Goal: Use online tool/utility: Utilize a website feature to perform a specific function

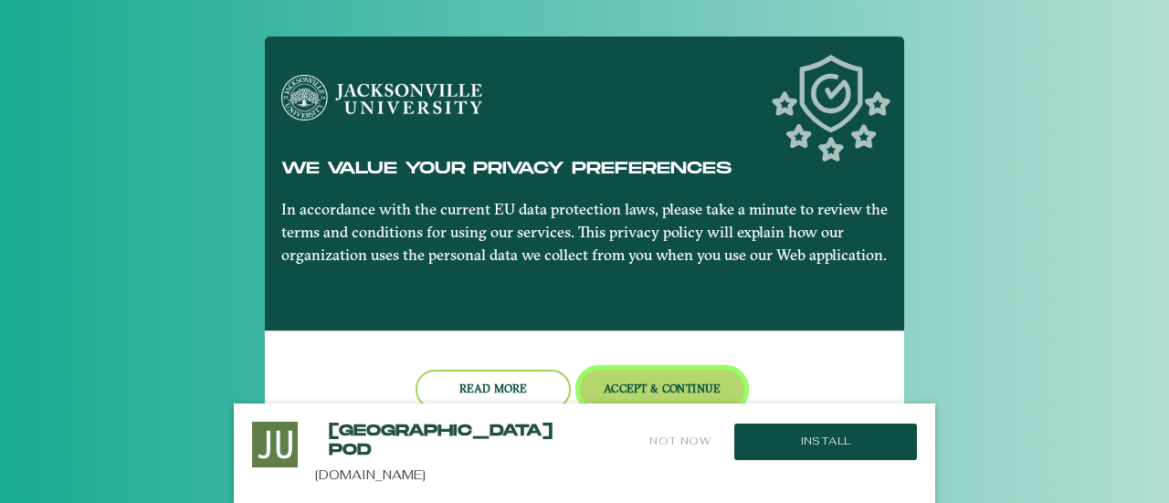
click at [613, 394] on button "Accept & Continue" at bounding box center [662, 389] width 165 height 39
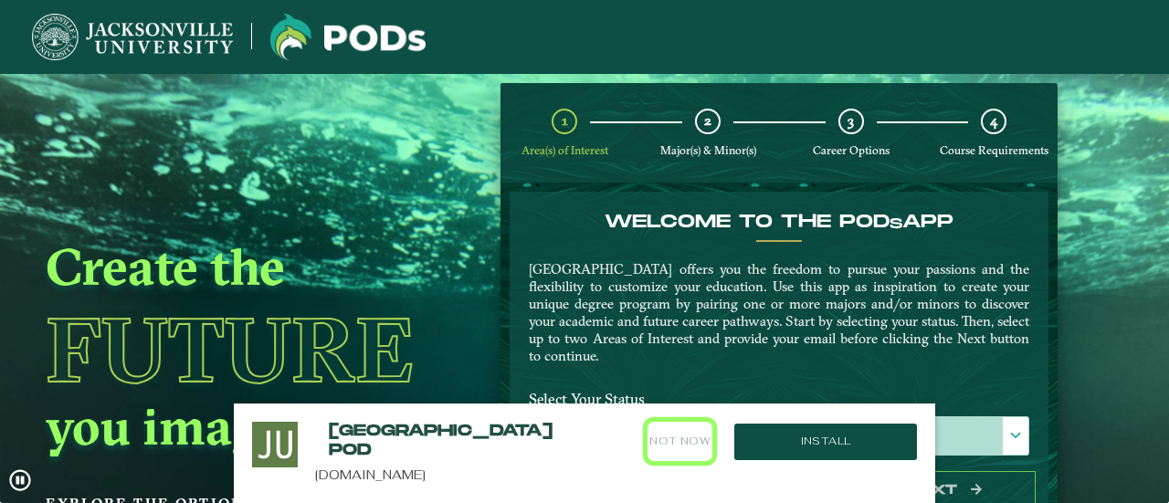
click at [679, 441] on button "Not Now" at bounding box center [680, 441] width 65 height 39
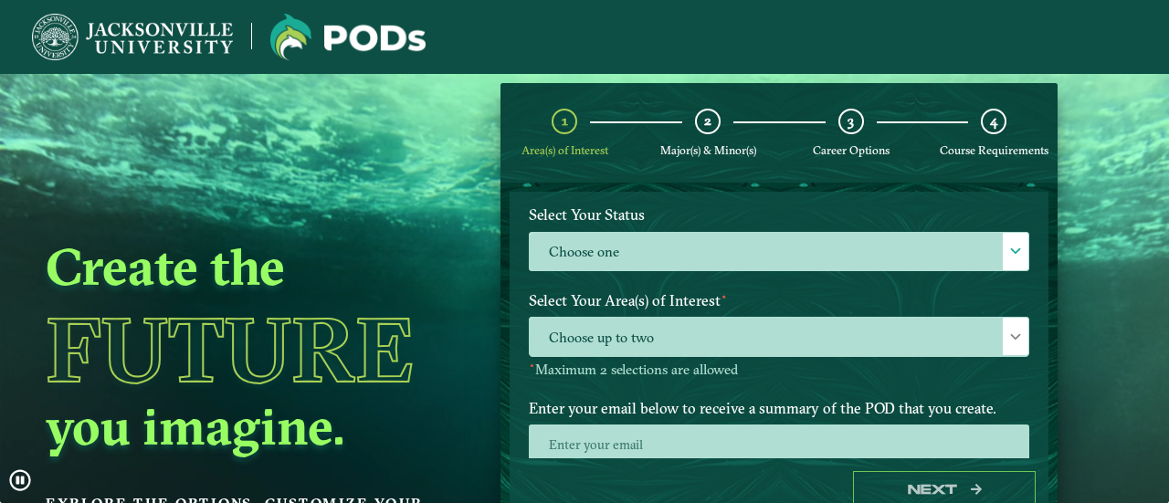
scroll to position [186, 0]
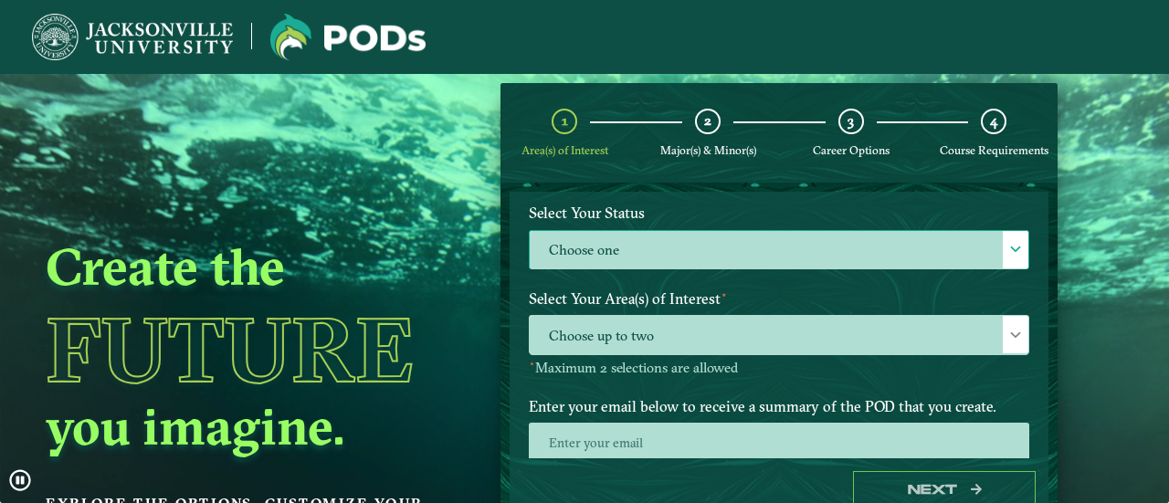
click at [703, 257] on label "Choose one" at bounding box center [779, 250] width 499 height 39
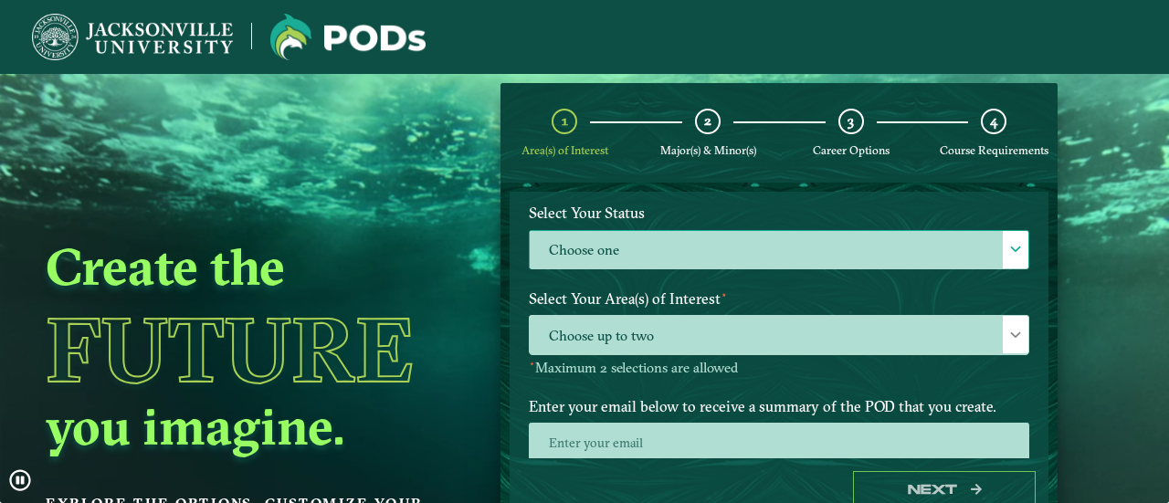
scroll to position [9, 79]
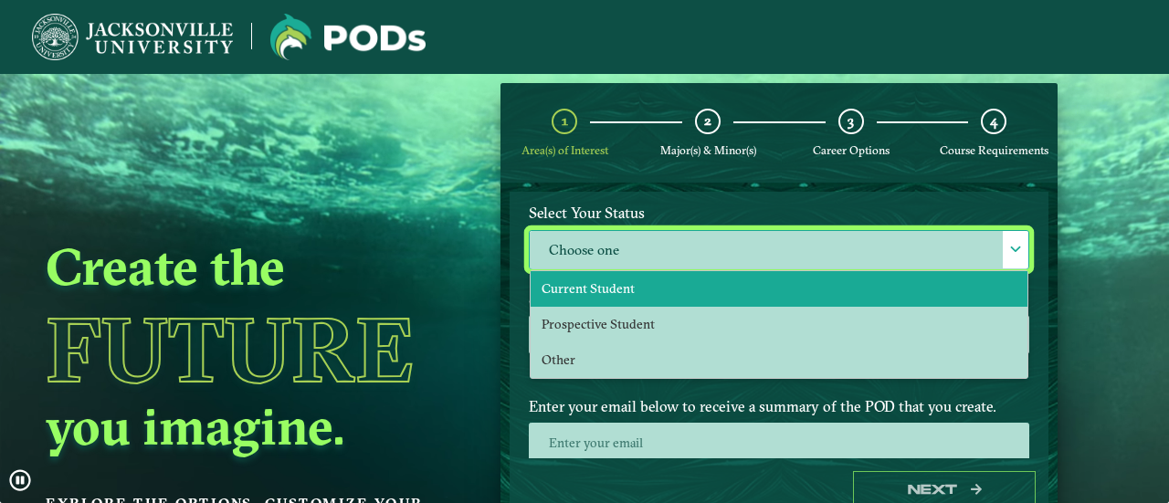
click at [630, 273] on li "Current Student" at bounding box center [779, 289] width 497 height 36
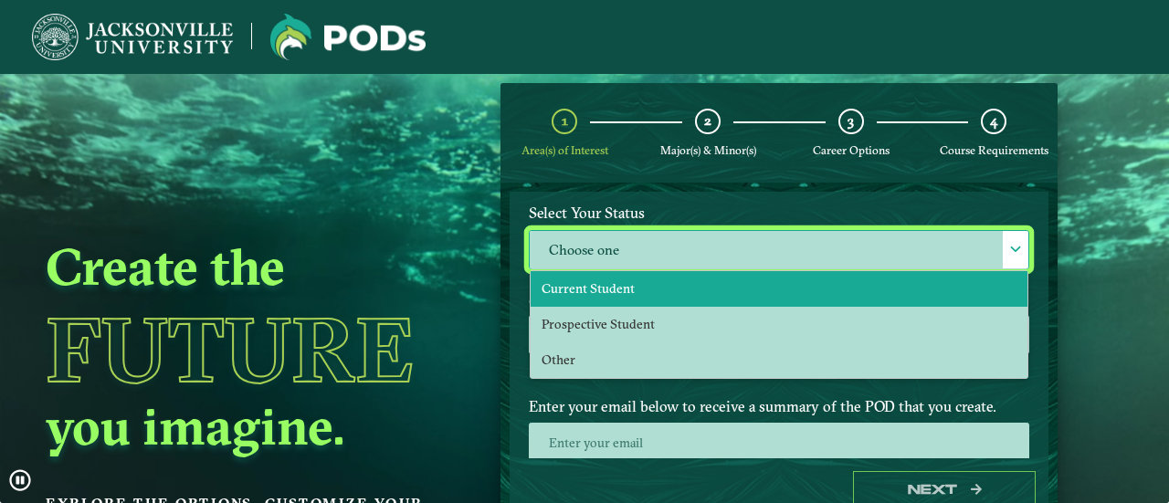
select select "[object Object]"
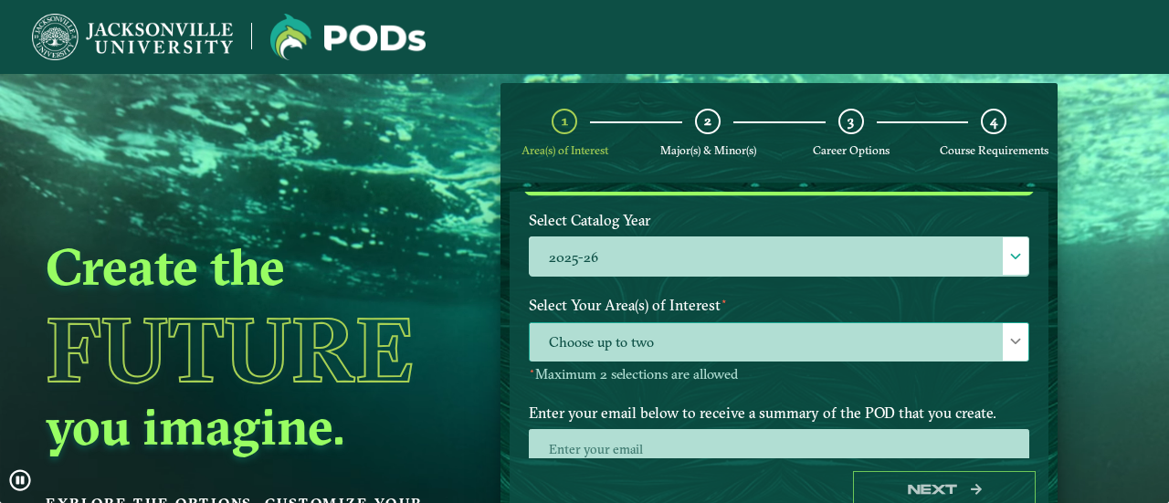
scroll to position [344, 0]
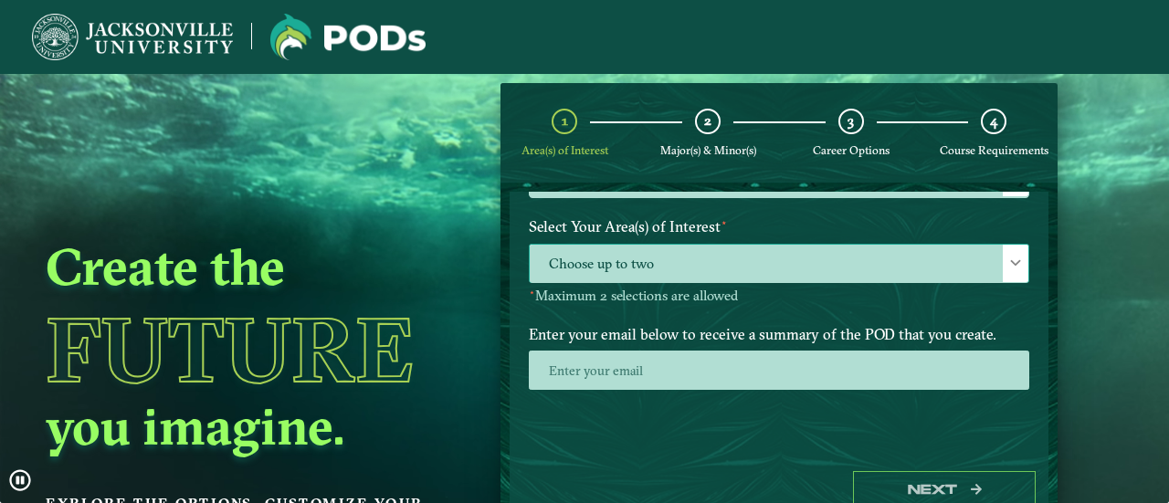
click at [833, 263] on span "Choose up to two" at bounding box center [779, 264] width 499 height 39
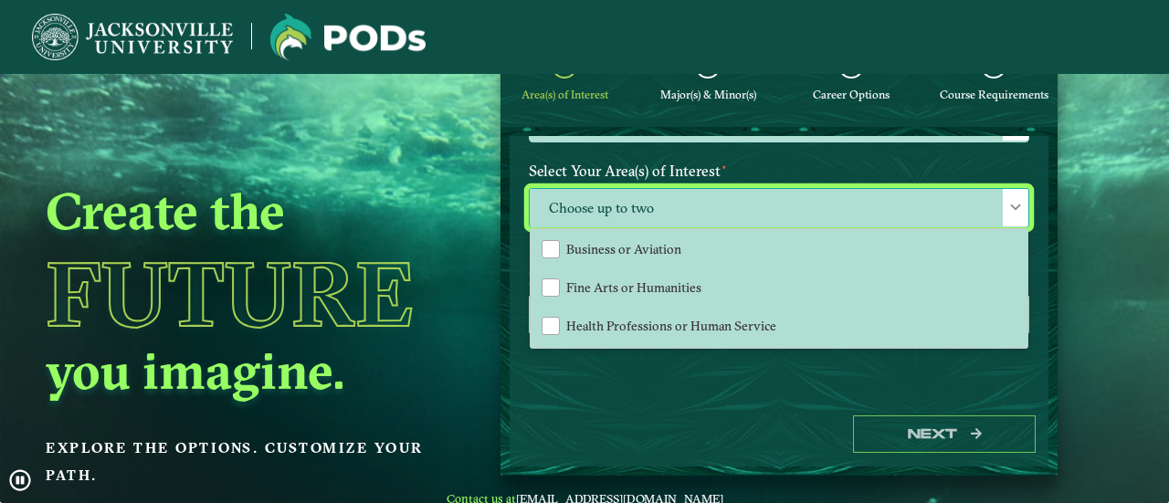
scroll to position [72, 0]
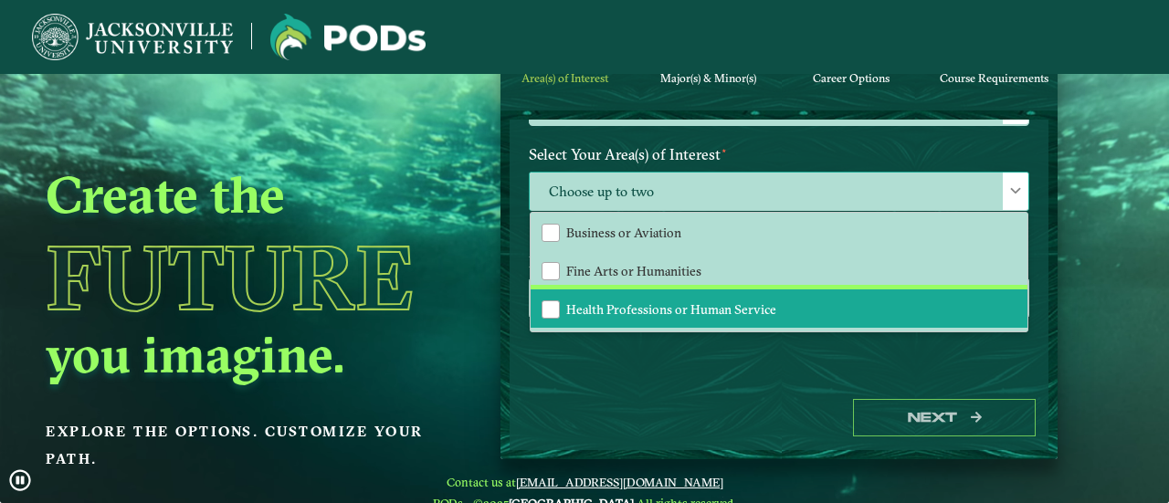
click at [693, 301] on span "Health Professions or Human Service" at bounding box center [671, 309] width 210 height 16
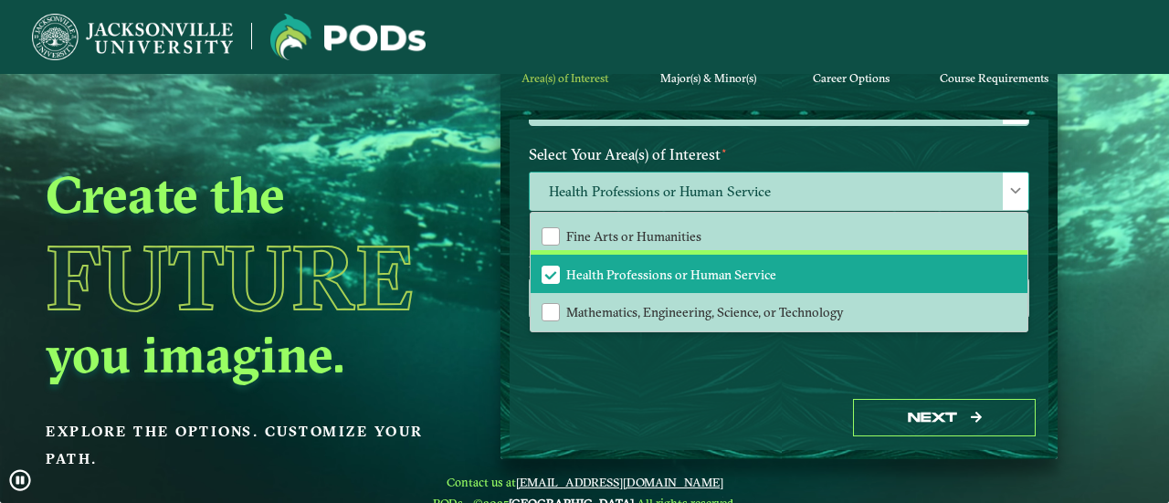
scroll to position [114, 0]
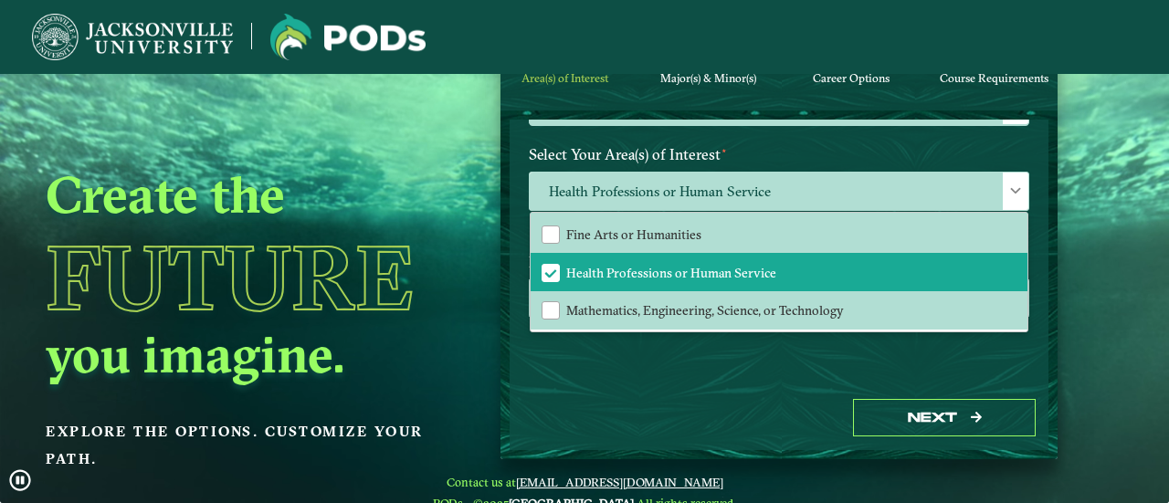
click at [714, 396] on div "Next" at bounding box center [779, 417] width 539 height 63
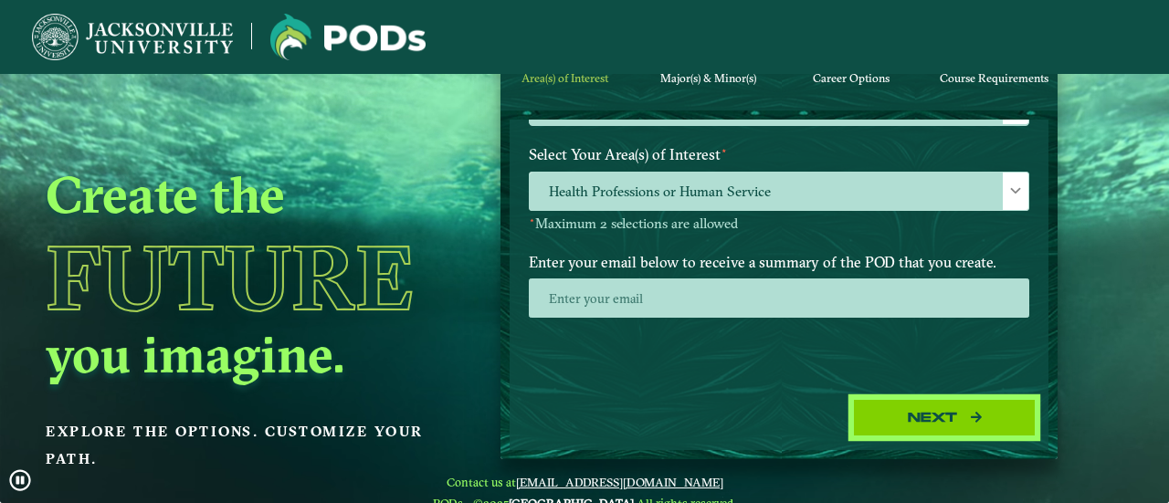
click at [886, 425] on button "Next" at bounding box center [944, 417] width 183 height 37
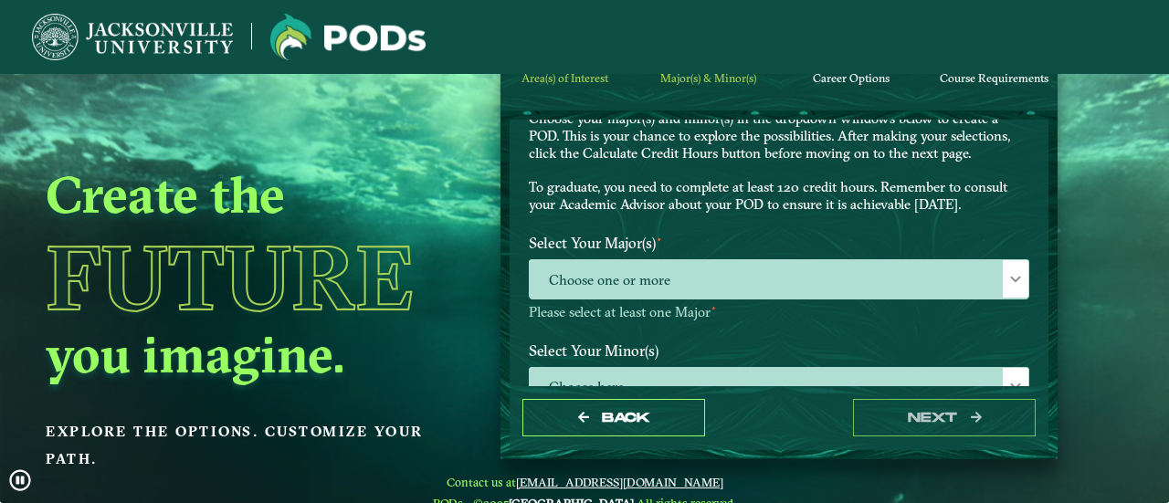
scroll to position [106, 0]
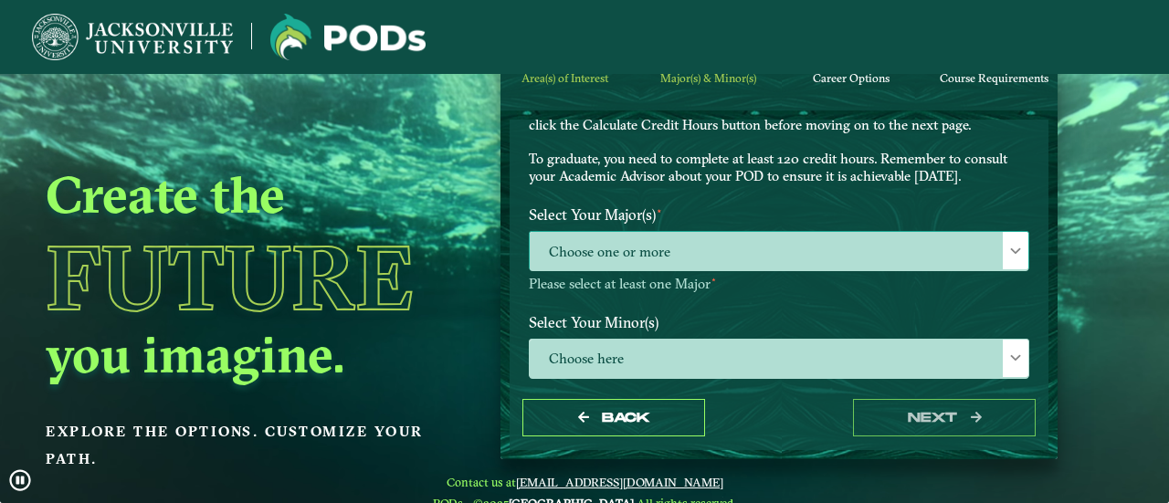
click at [747, 244] on span "Choose one or more" at bounding box center [779, 251] width 499 height 39
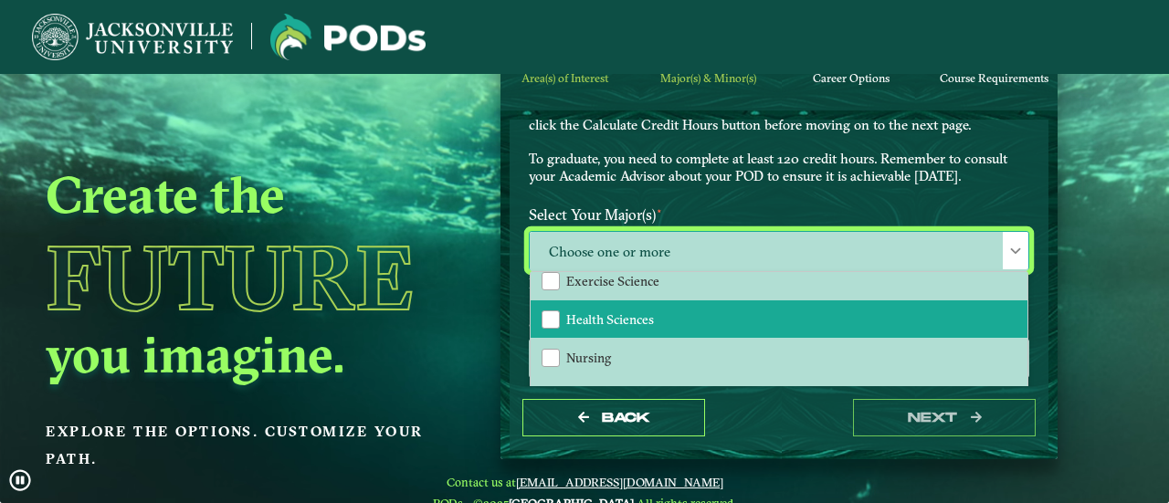
scroll to position [14, 0]
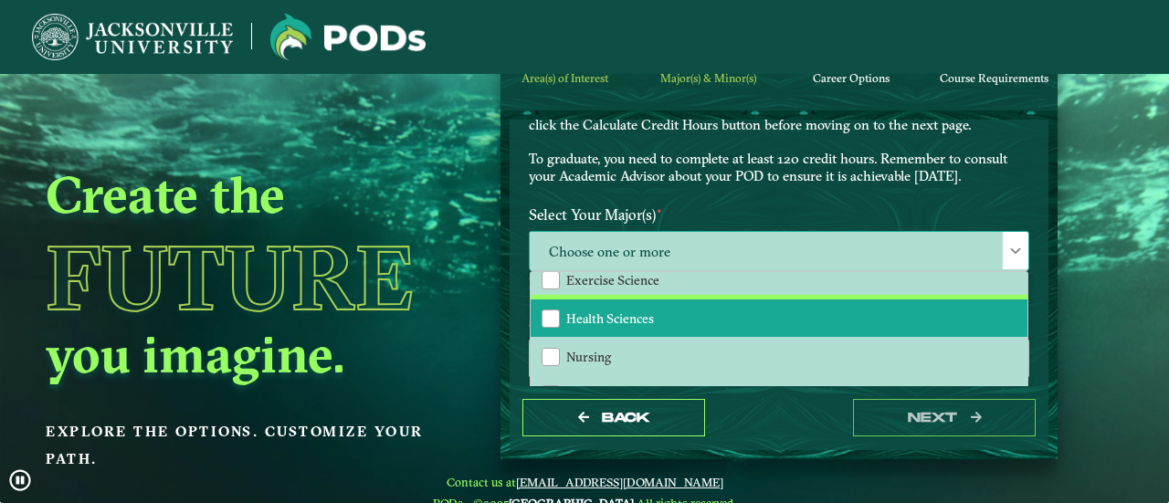
click at [663, 322] on li "Health Sciences" at bounding box center [779, 319] width 497 height 38
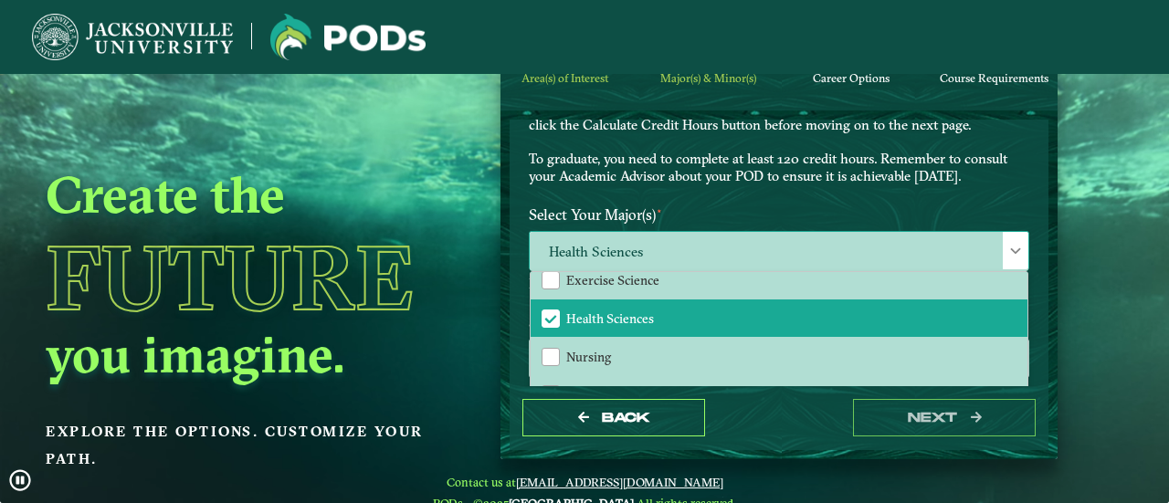
click at [694, 234] on span "Health Sciences" at bounding box center [779, 251] width 499 height 39
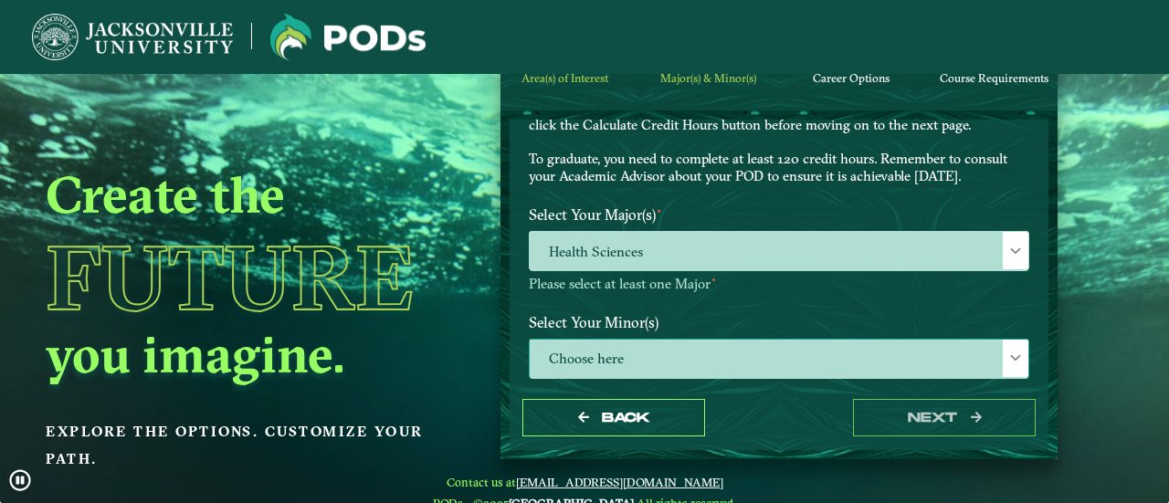
click at [619, 361] on span "Choose here" at bounding box center [779, 359] width 499 height 39
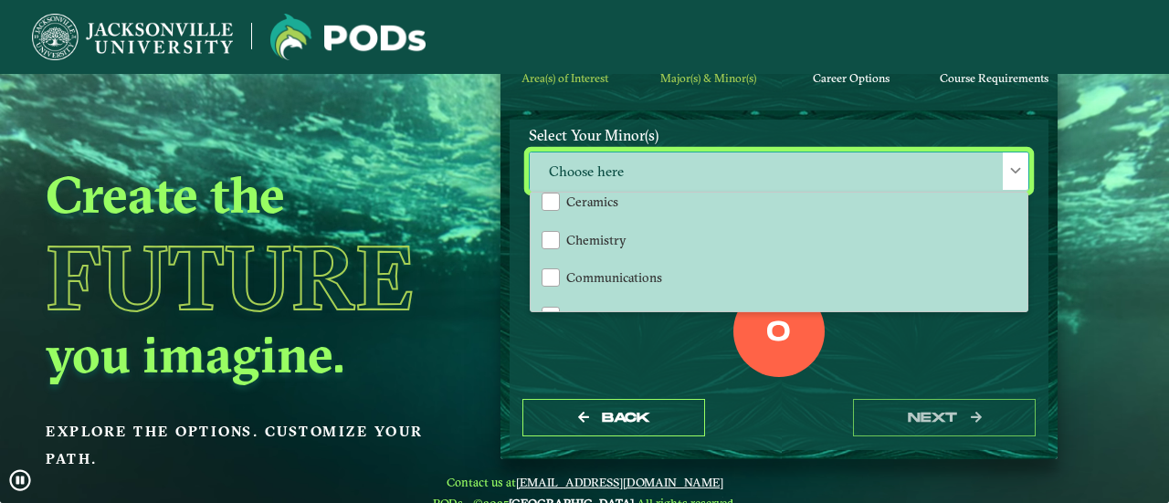
scroll to position [397, 0]
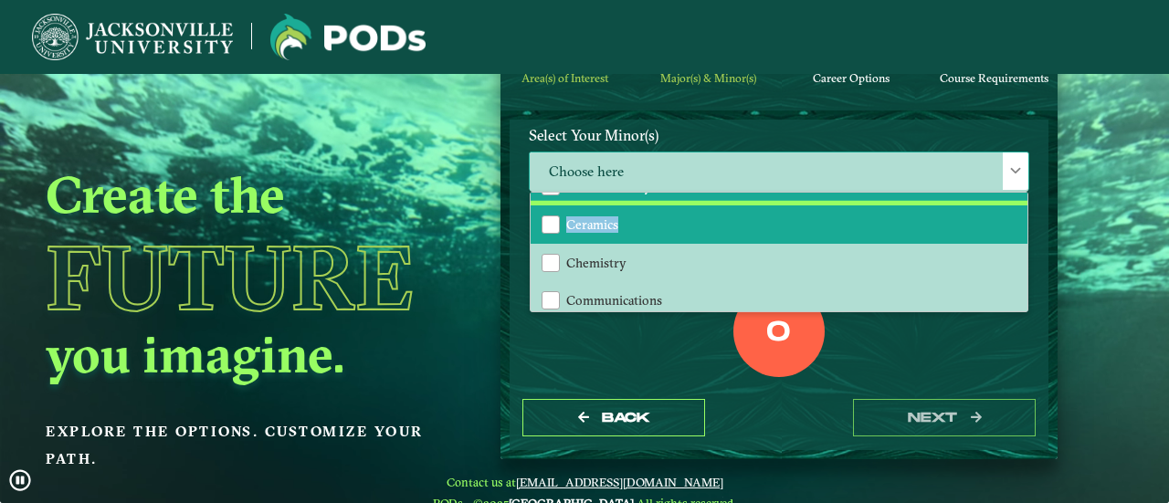
scroll to position [365, 0]
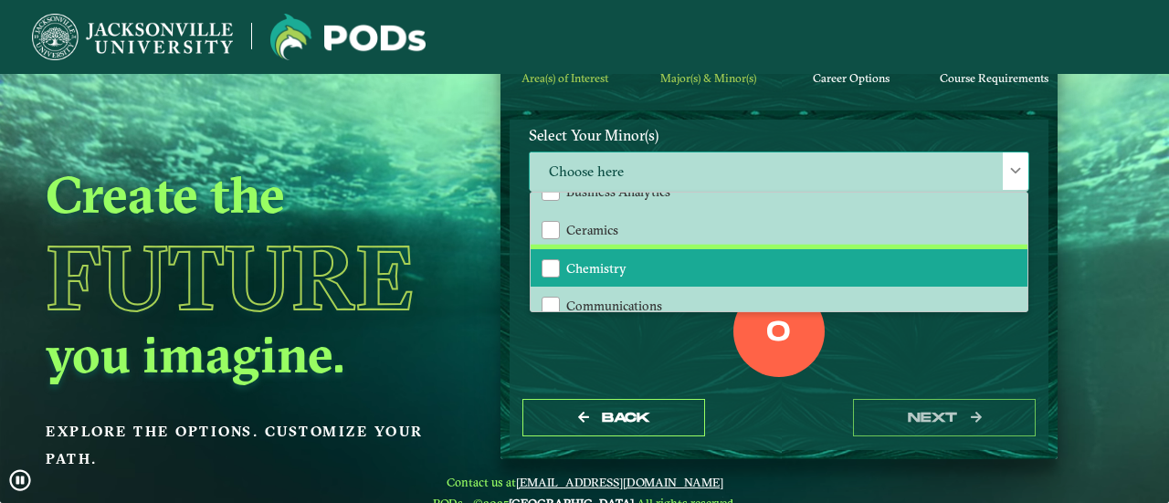
click at [605, 275] on li "Chemistry" at bounding box center [779, 268] width 497 height 38
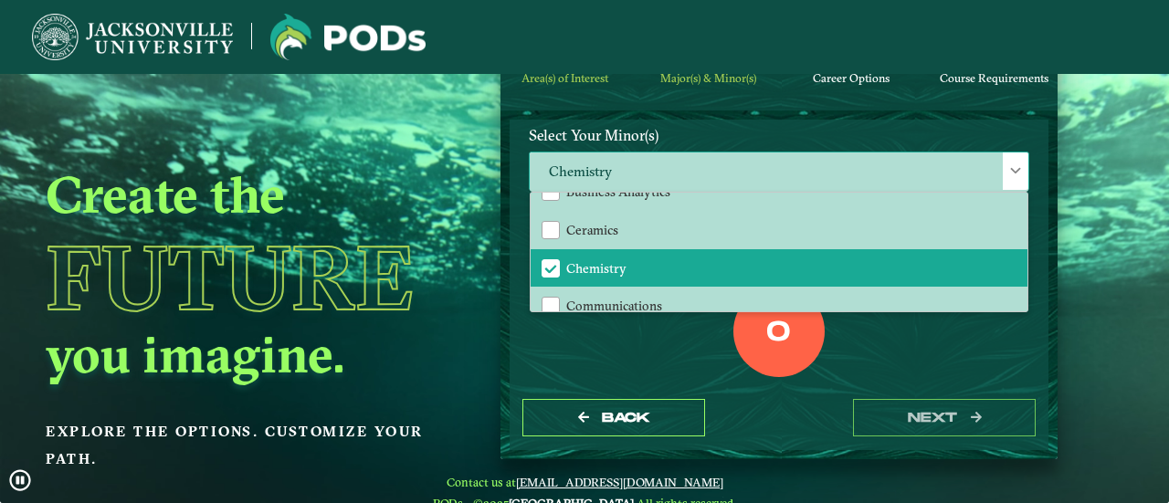
click at [610, 171] on span "Chemistry" at bounding box center [779, 172] width 499 height 39
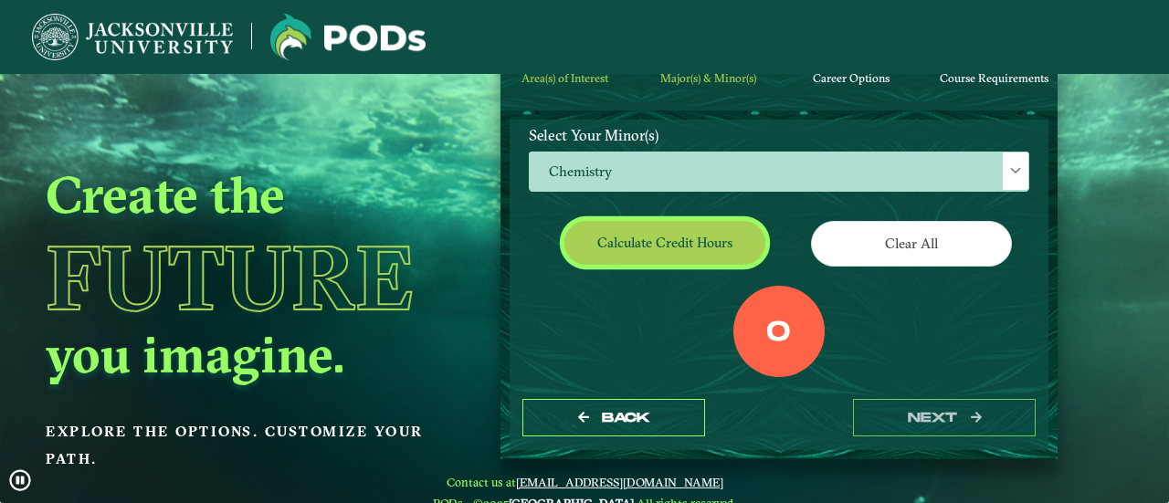
click at [714, 239] on button "Calculate credit hours" at bounding box center [665, 242] width 201 height 43
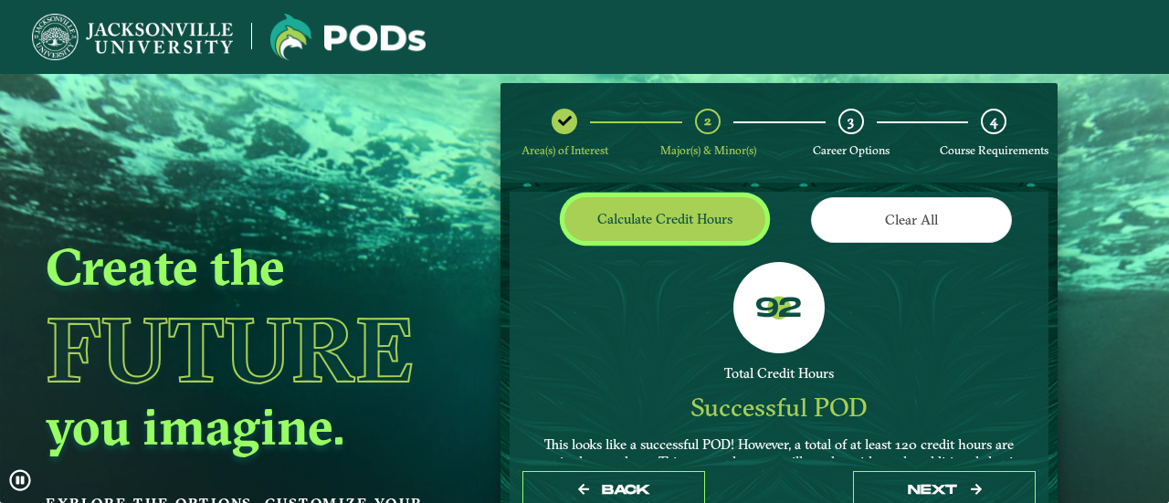
scroll to position [412, 0]
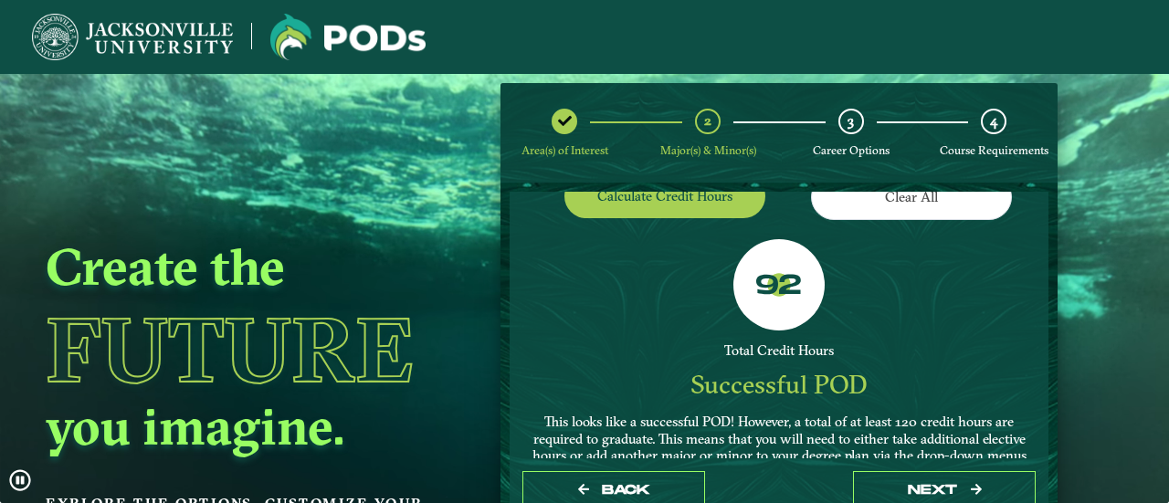
click at [714, 239] on div "92 Total Credit Hours Successful POD This looks like a successful POD! However,…" at bounding box center [779, 384] width 528 height 291
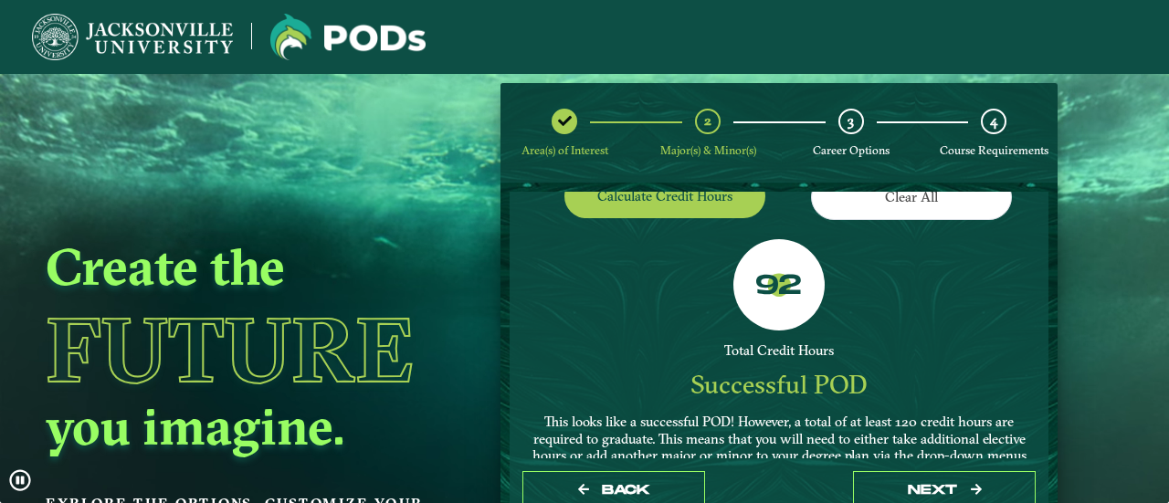
click at [754, 240] on div "92" at bounding box center [779, 284] width 91 height 91
